Goal: Task Accomplishment & Management: Manage account settings

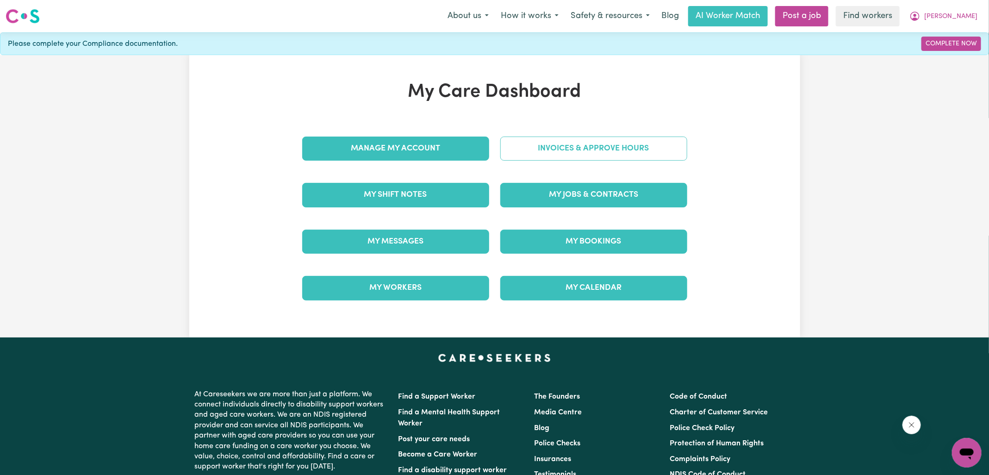
click at [504, 148] on link "Invoices & Approve Hours" at bounding box center [593, 149] width 187 height 24
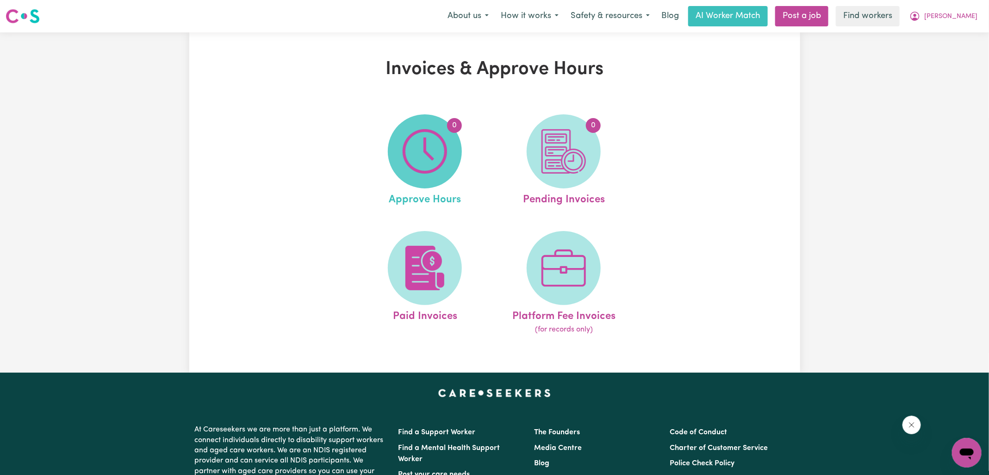
click at [433, 149] on img at bounding box center [425, 151] width 44 height 44
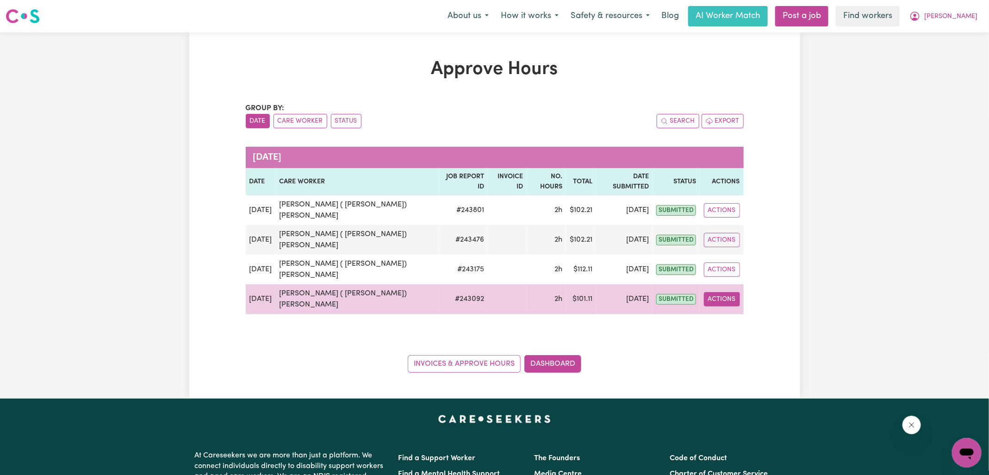
click at [727, 292] on button "Actions" at bounding box center [722, 299] width 36 height 14
click at [731, 311] on link "View Job Report" at bounding box center [747, 320] width 79 height 19
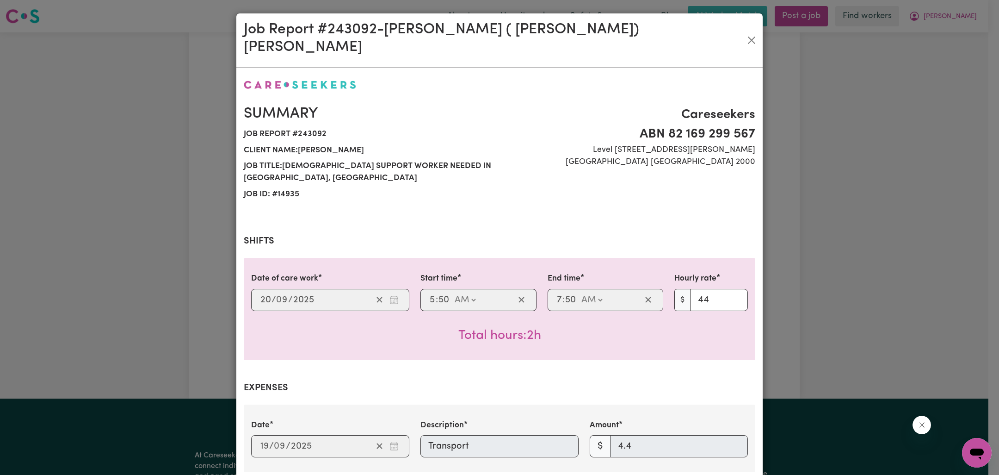
scroll to position [306, 0]
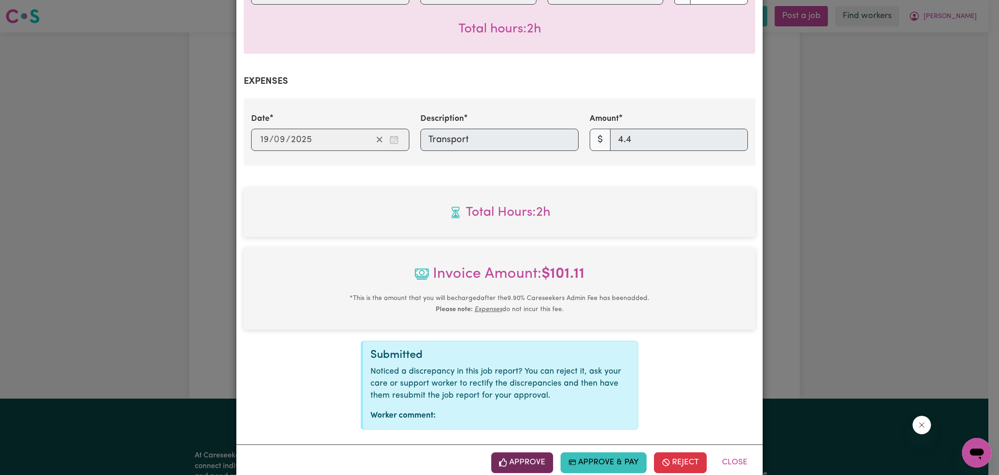
click at [527, 452] on button "Approve" at bounding box center [522, 462] width 62 height 20
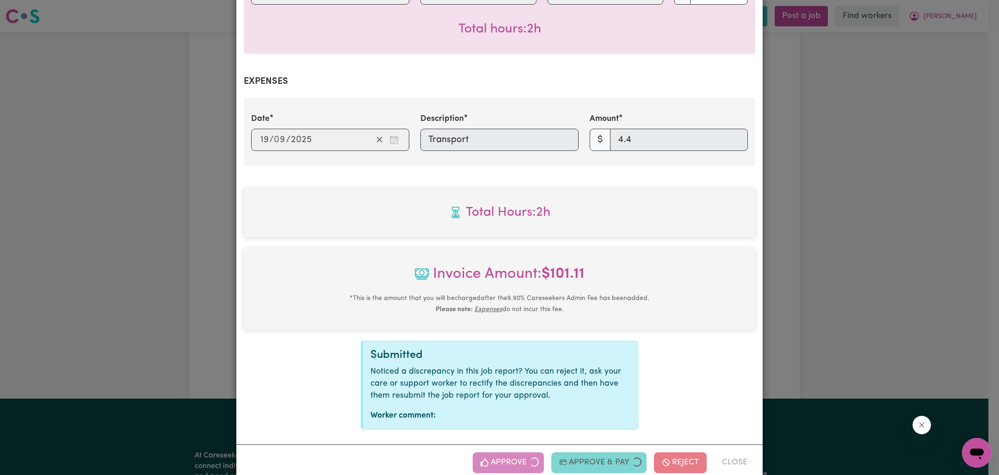
click at [792, 280] on div "Job Report # 243092 - [PERSON_NAME] ( [PERSON_NAME]) [PERSON_NAME] Summary Job …" at bounding box center [499, 237] width 999 height 475
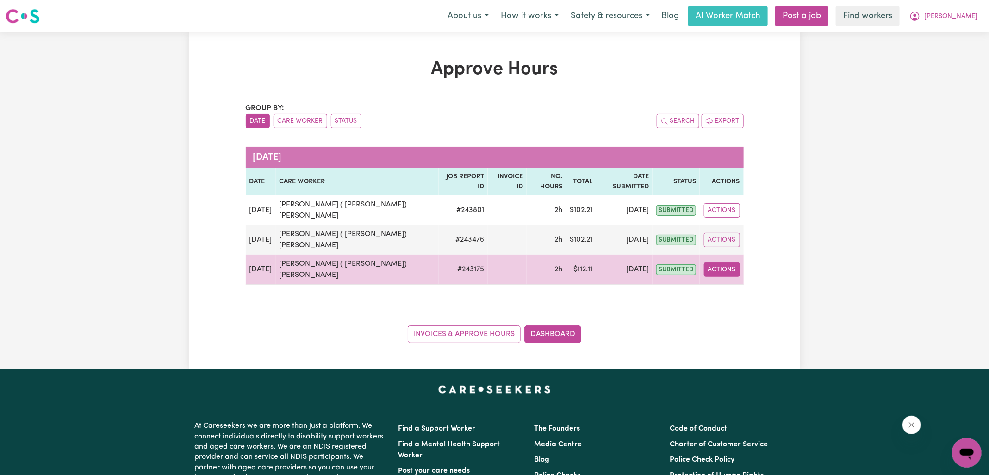
click at [729, 262] on button "Actions" at bounding box center [722, 269] width 36 height 14
click at [729, 281] on link "View Job Report" at bounding box center [747, 290] width 79 height 19
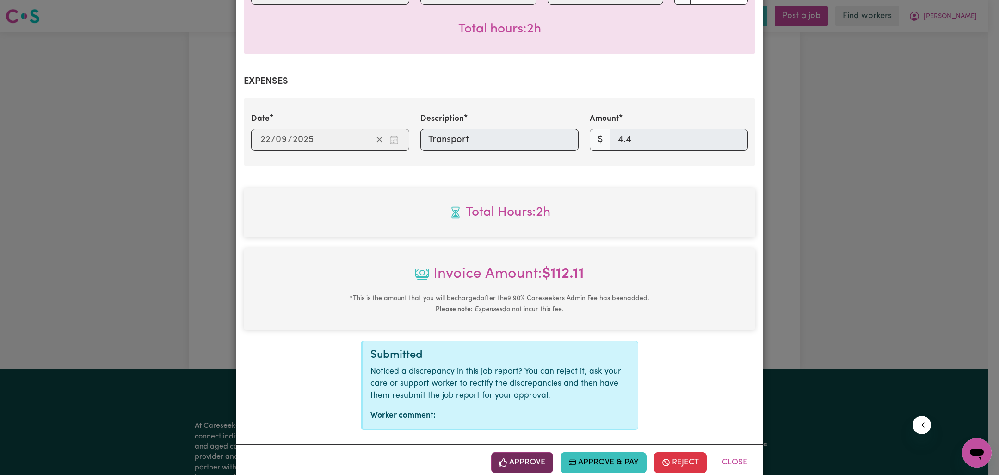
click at [537, 452] on button "Approve" at bounding box center [522, 462] width 62 height 20
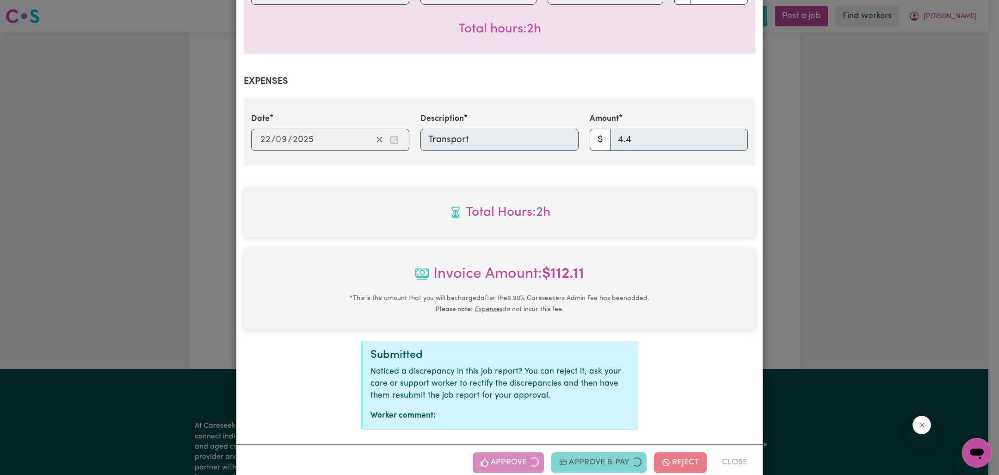
click at [884, 234] on div "Job Report # 243175 - [PERSON_NAME] ( [PERSON_NAME]) [PERSON_NAME] Summary Job …" at bounding box center [499, 237] width 999 height 475
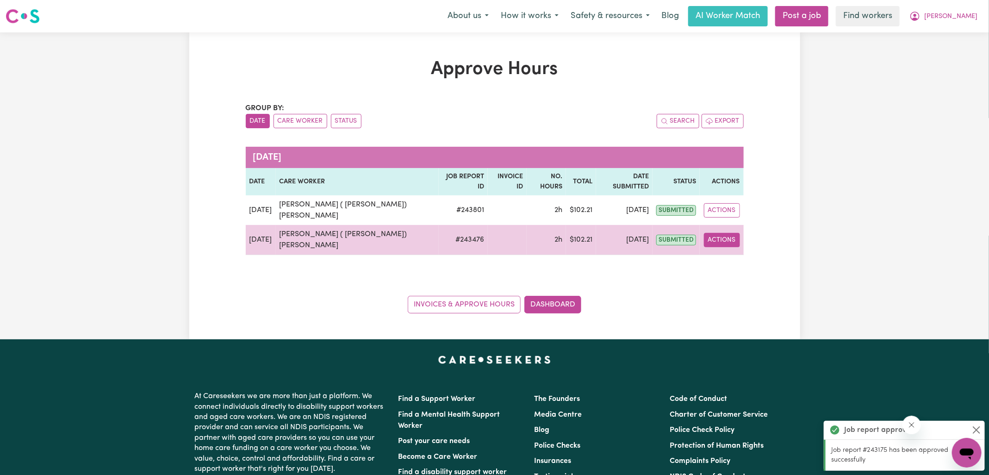
click at [730, 233] on button "Actions" at bounding box center [722, 240] width 36 height 14
click at [729, 252] on link "View Job Report" at bounding box center [747, 261] width 79 height 19
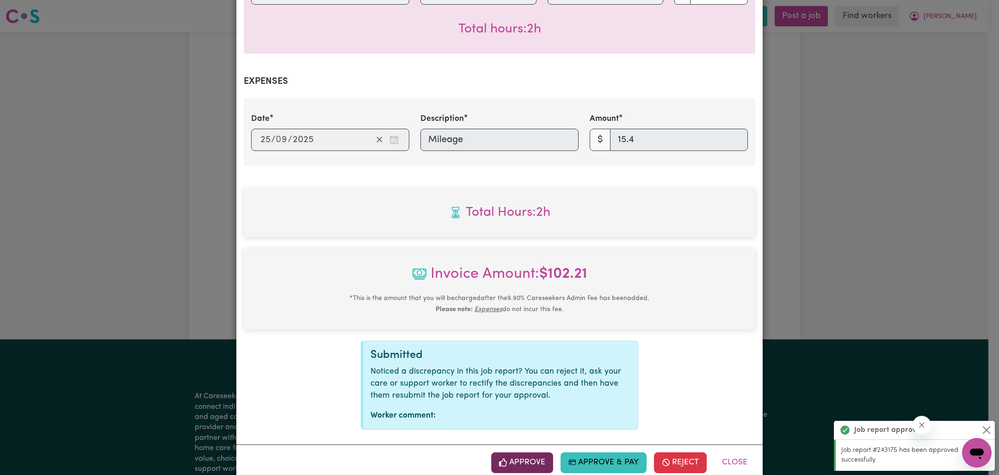
click at [519, 452] on button "Approve" at bounding box center [522, 462] width 62 height 20
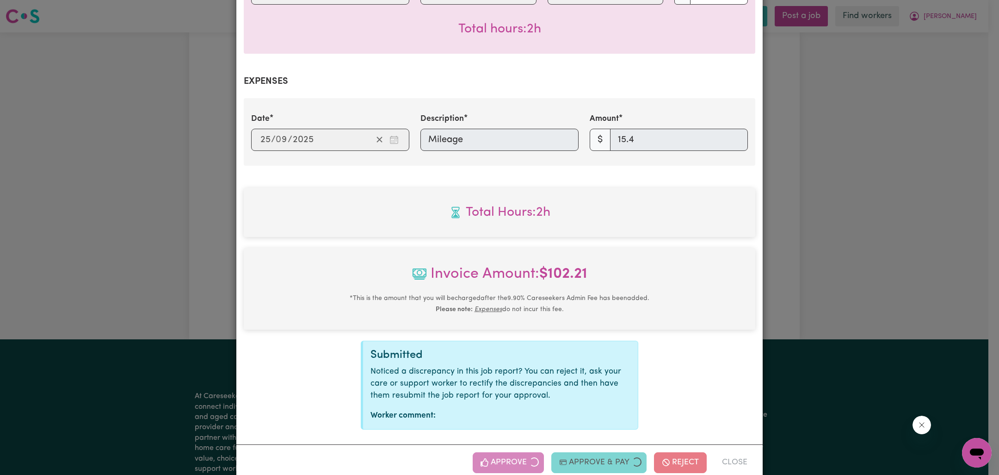
click at [879, 245] on div "Job Report # 243476 - [PERSON_NAME] ( [PERSON_NAME]) [PERSON_NAME] Summary Job …" at bounding box center [499, 237] width 999 height 475
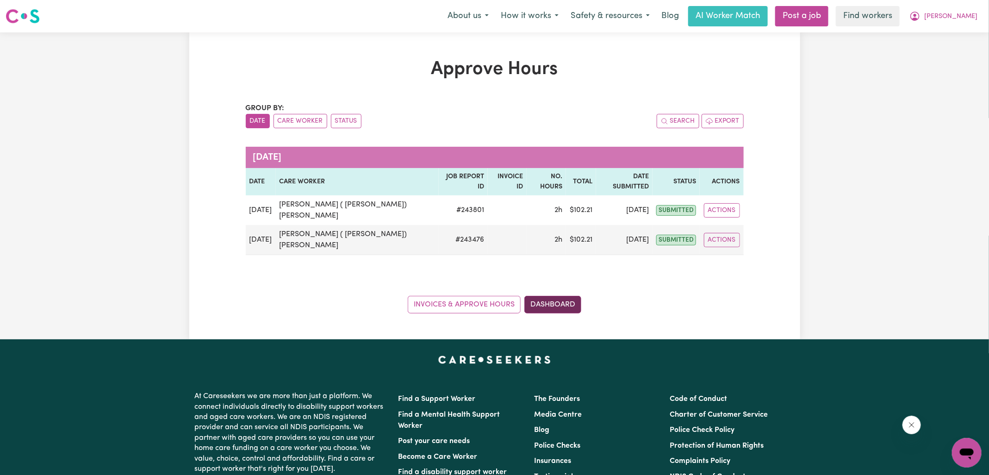
click at [557, 296] on link "Dashboard" at bounding box center [552, 305] width 57 height 18
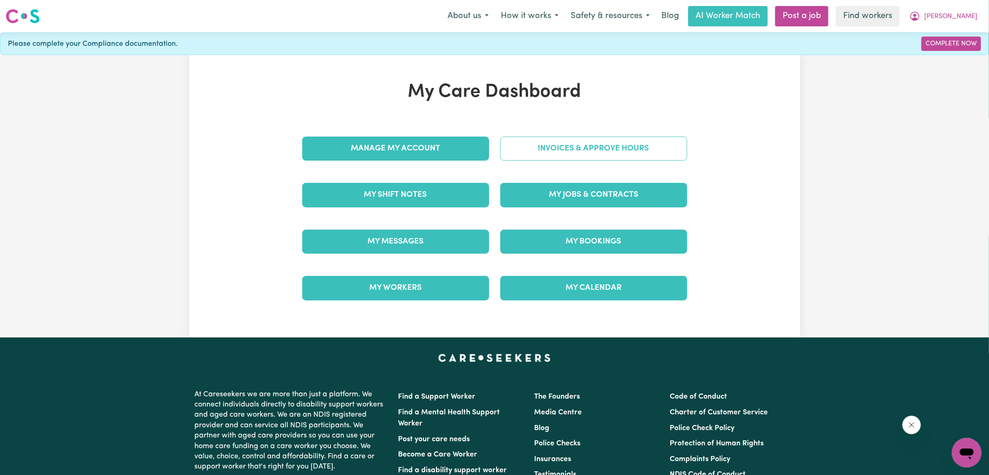
click at [582, 147] on link "Invoices & Approve Hours" at bounding box center [593, 149] width 187 height 24
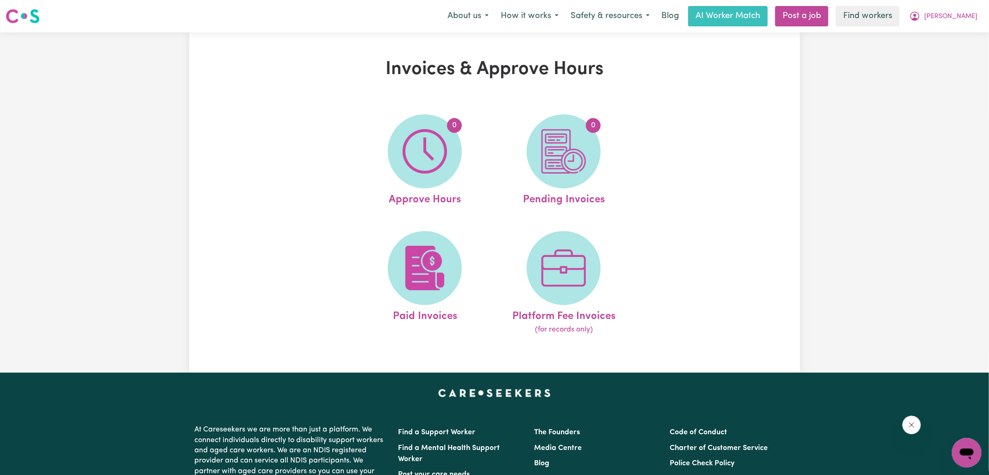
click at [582, 147] on img at bounding box center [563, 151] width 44 height 44
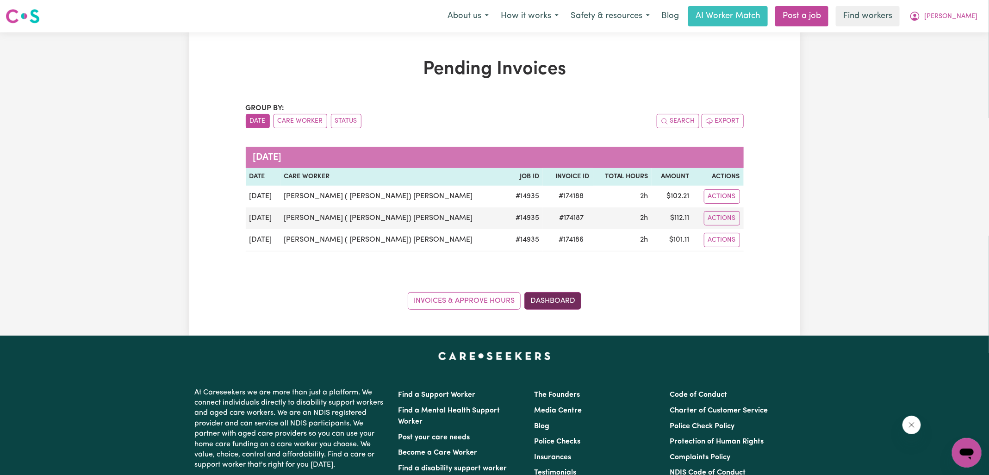
click at [551, 299] on link "Dashboard" at bounding box center [552, 301] width 57 height 18
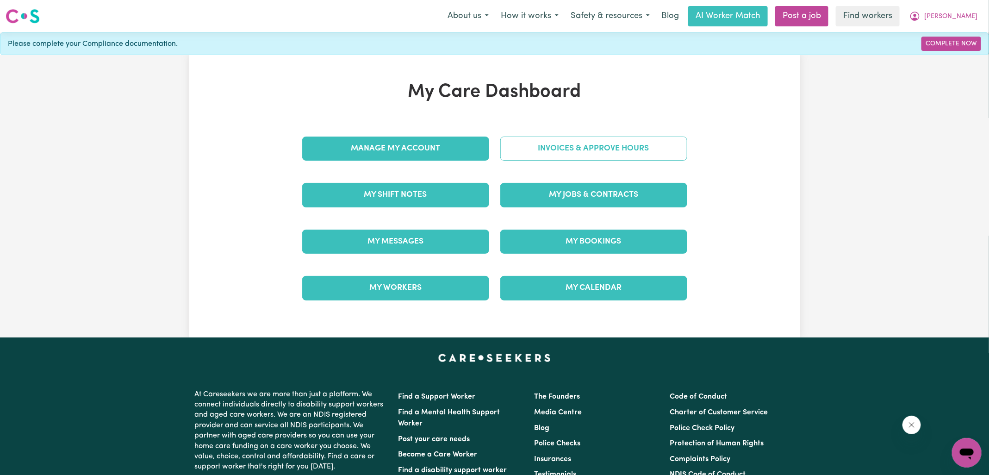
click at [579, 141] on link "Invoices & Approve Hours" at bounding box center [593, 149] width 187 height 24
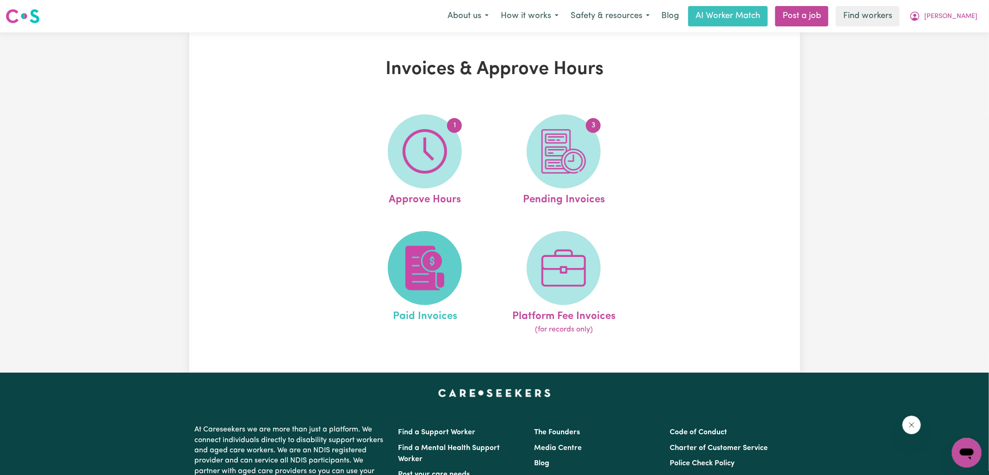
click at [434, 264] on img at bounding box center [425, 268] width 44 height 44
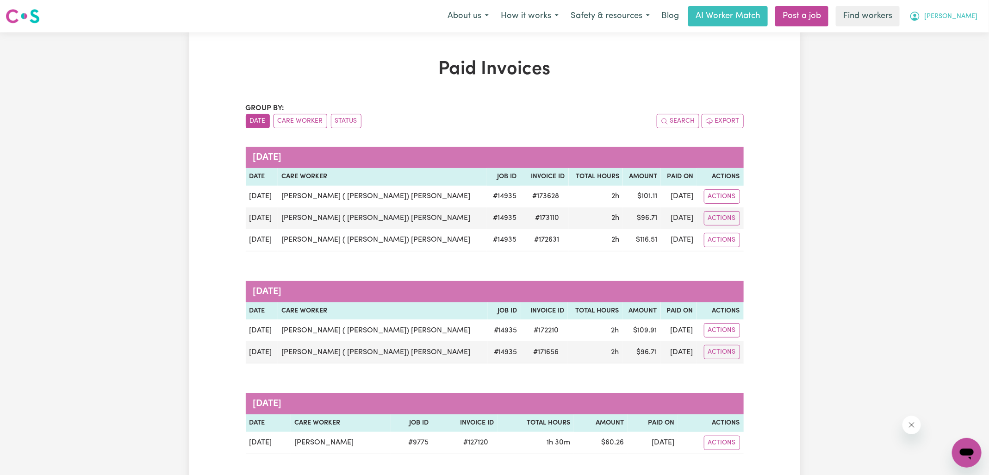
click at [954, 17] on button "[PERSON_NAME]" at bounding box center [943, 15] width 80 height 19
click at [947, 32] on link "My Dashboard" at bounding box center [946, 36] width 73 height 18
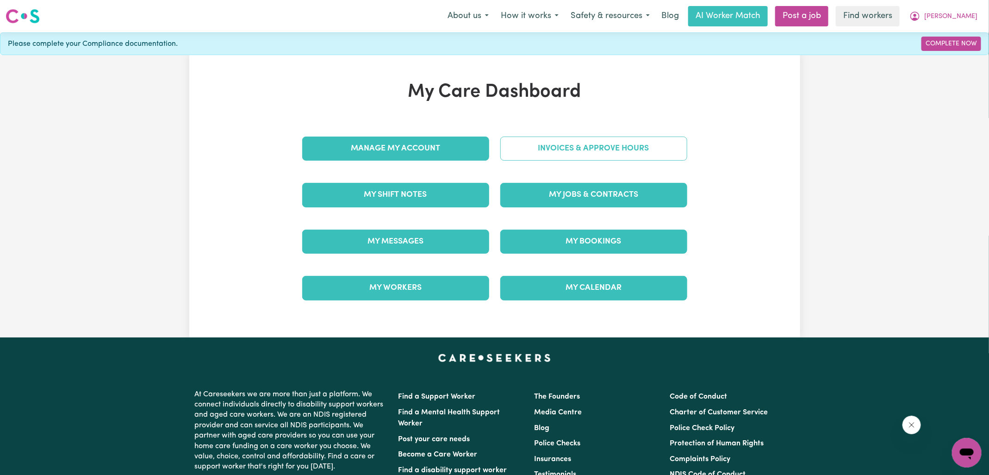
click at [539, 146] on link "Invoices & Approve Hours" at bounding box center [593, 149] width 187 height 24
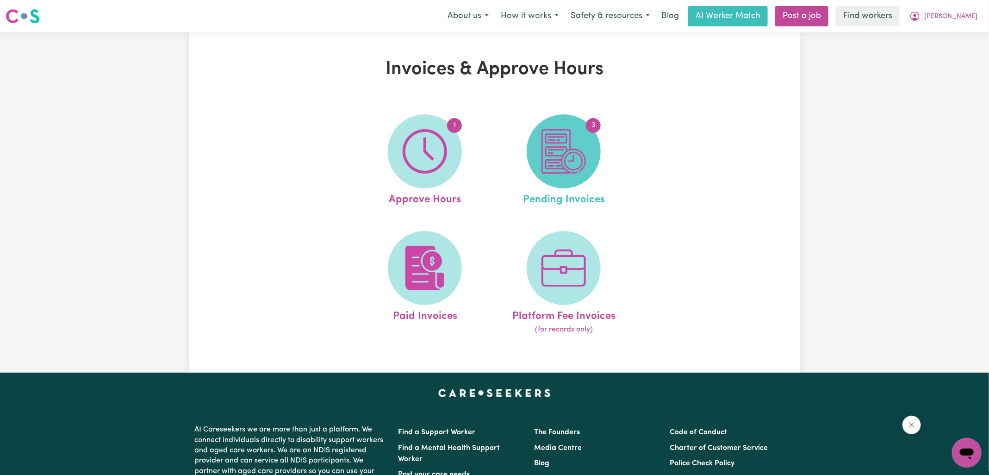
click at [584, 160] on img at bounding box center [563, 151] width 44 height 44
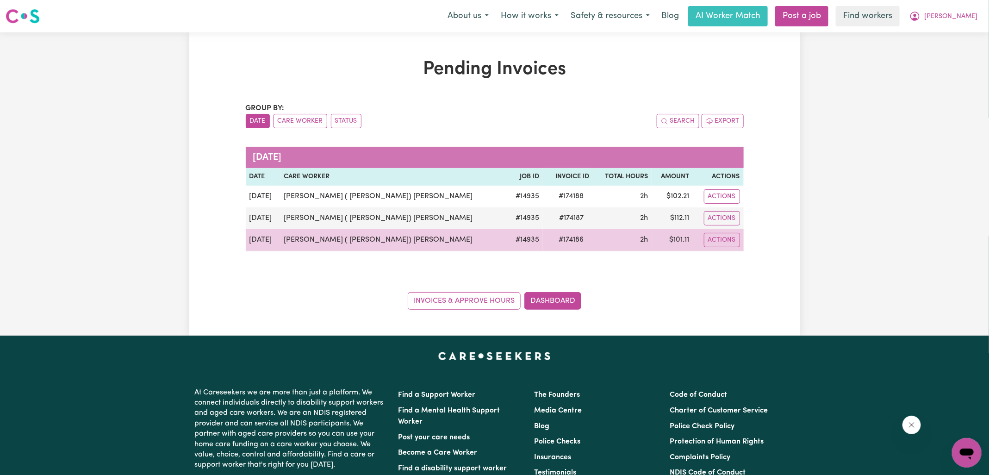
click at [553, 242] on span "# 174186" at bounding box center [571, 239] width 36 height 11
copy span "174186"
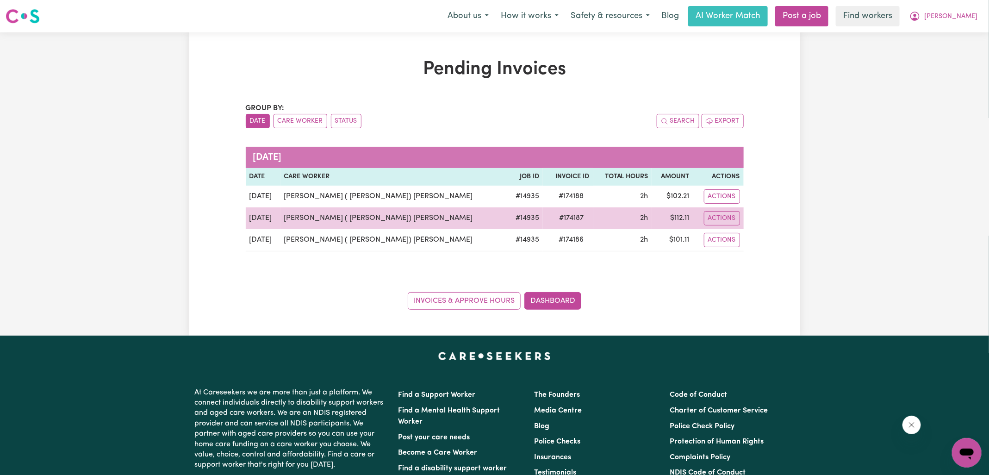
click at [554, 219] on span "# 174187" at bounding box center [572, 217] width 36 height 11
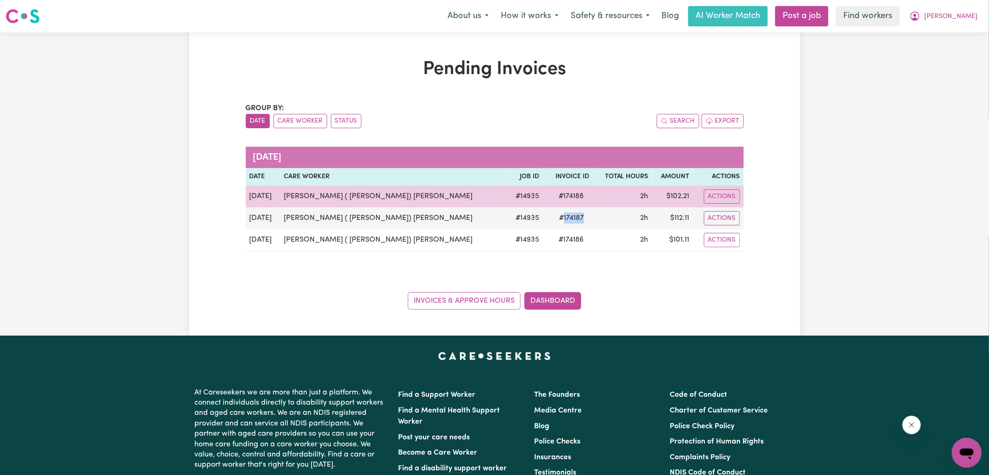
copy span "174187"
click at [553, 192] on span "# 174188" at bounding box center [571, 196] width 36 height 11
copy span "174188"
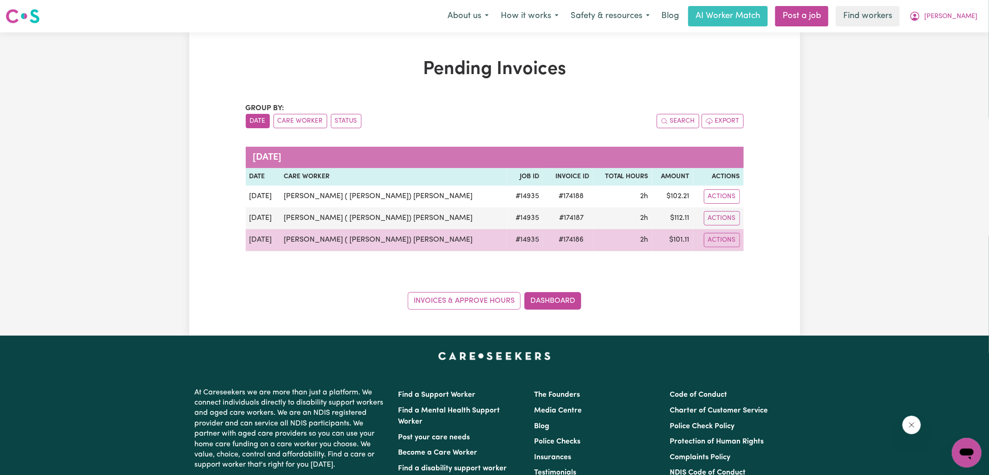
click at [670, 238] on td "$ 101.11" at bounding box center [672, 240] width 41 height 22
copy td "101.11"
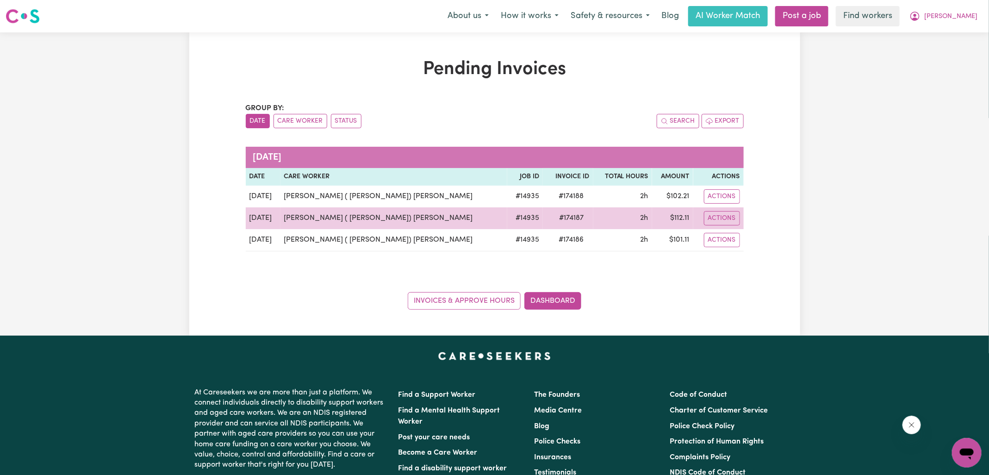
click at [668, 216] on td "$ 112.11" at bounding box center [672, 218] width 41 height 22
copy td "112.11"
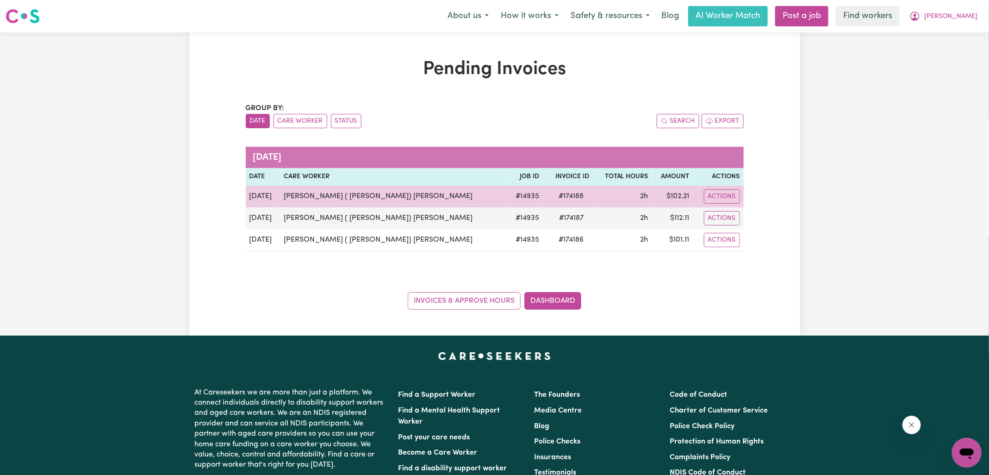
click at [670, 197] on td "$ 102.21" at bounding box center [672, 197] width 41 height 22
copy td "102.21"
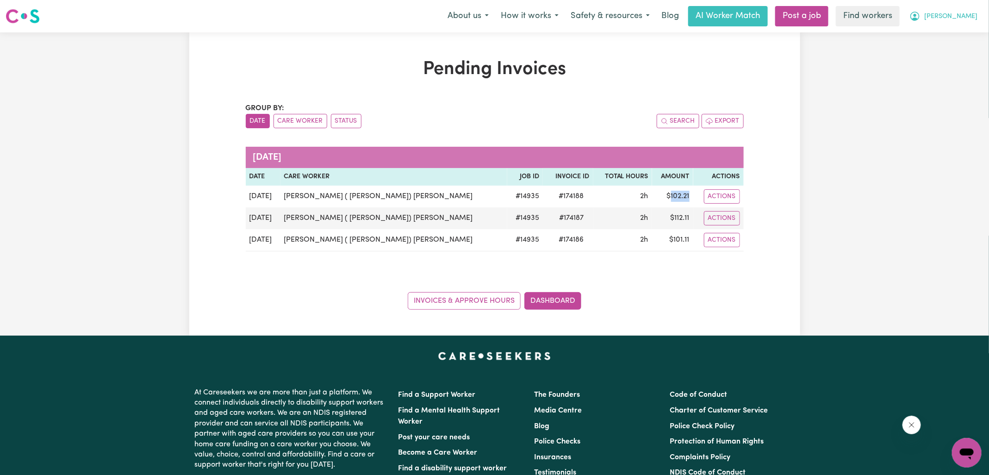
click at [919, 19] on icon "My Account" at bounding box center [914, 16] width 9 height 9
click at [942, 51] on link "Logout" at bounding box center [946, 53] width 73 height 18
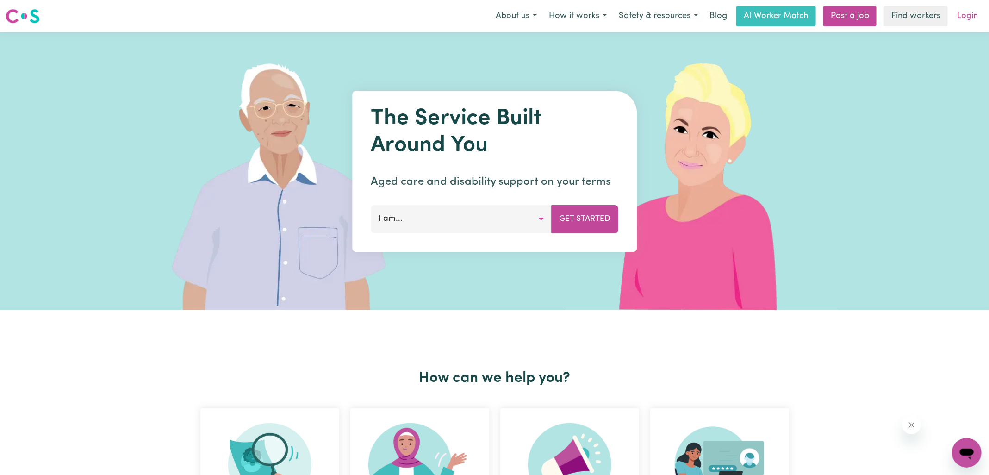
click at [965, 16] on link "Login" at bounding box center [967, 16] width 32 height 20
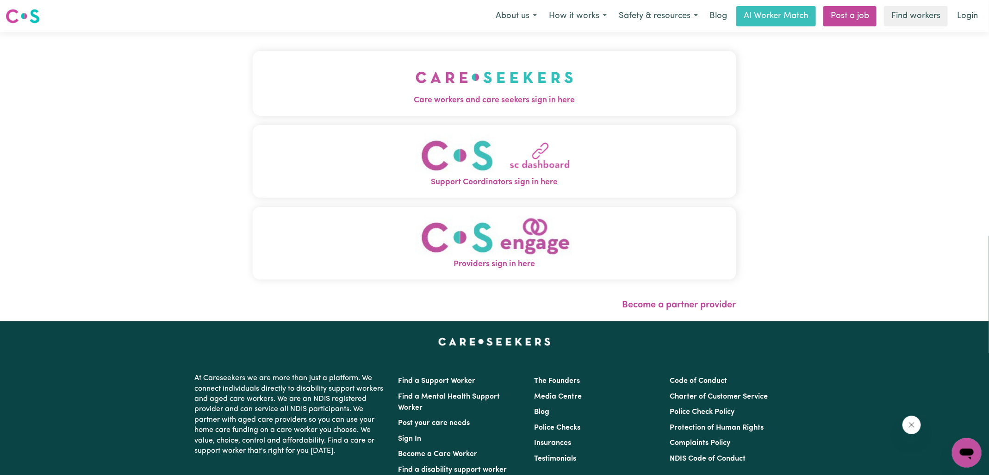
click at [369, 89] on button "Care workers and care seekers sign in here" at bounding box center [495, 83] width 484 height 65
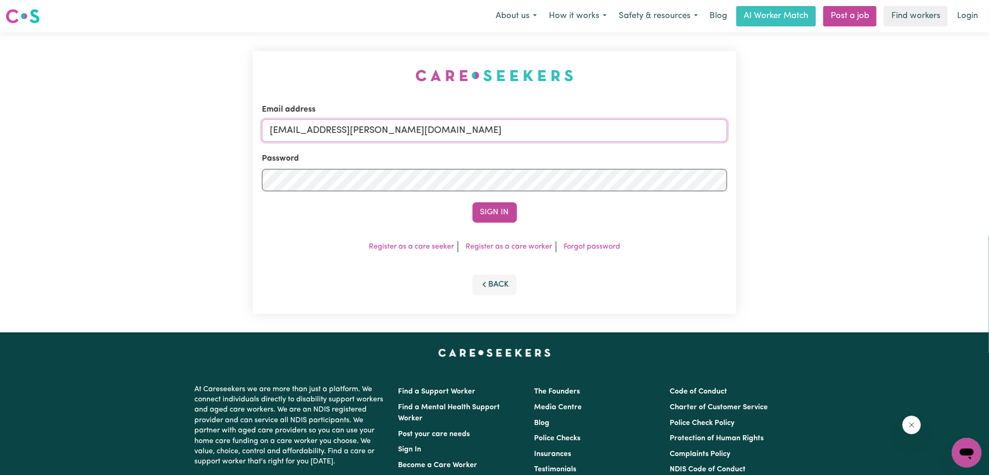
drag, startPoint x: 315, startPoint y: 131, endPoint x: 605, endPoint y: 132, distance: 290.1
click at [605, 132] on input "[EMAIL_ADDRESS][PERSON_NAME][DOMAIN_NAME]" at bounding box center [494, 130] width 465 height 22
type input "[EMAIL_ADDRESS][DOMAIN_NAME]"
click at [472, 202] on button "Sign In" at bounding box center [494, 212] width 44 height 20
